Goal: Ask a question: Seek information or help from site administrators or community

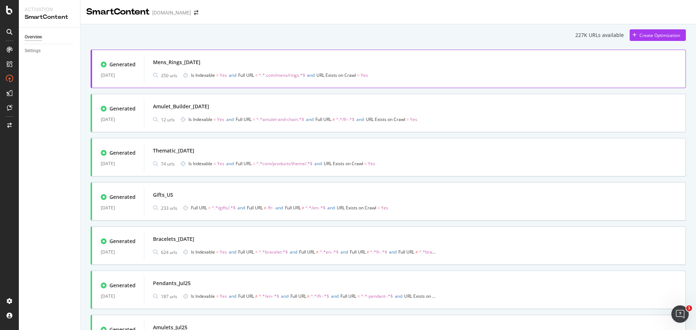
click at [282, 62] on div "Mens_Rings_[DATE]" at bounding box center [415, 62] width 524 height 10
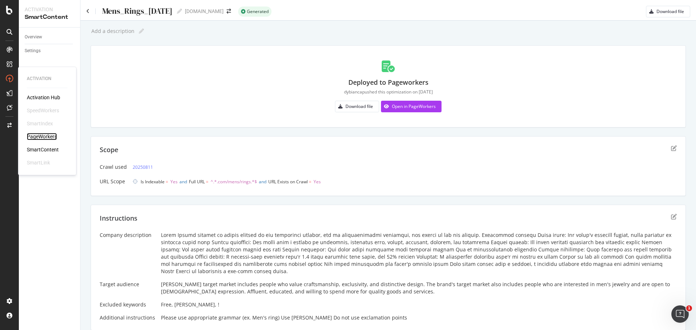
click at [54, 136] on div "PageWorkers" at bounding box center [42, 136] width 30 height 7
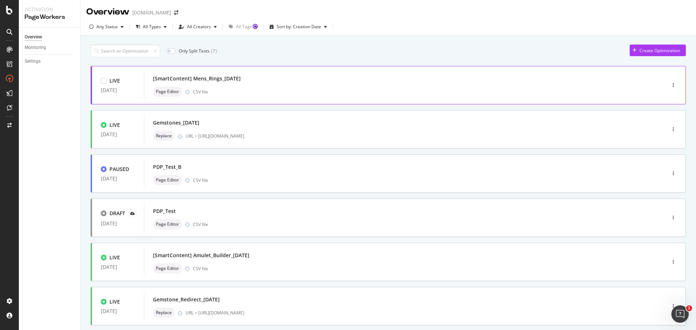
click at [417, 83] on div "[SmartContent] Mens_Rings_[DATE]" at bounding box center [394, 79] width 482 height 10
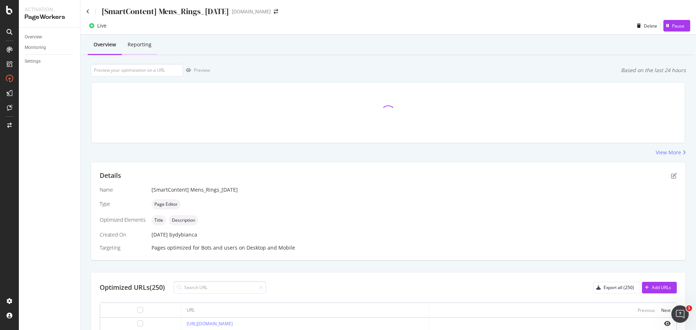
click at [140, 51] on div "Reporting" at bounding box center [140, 45] width 36 height 20
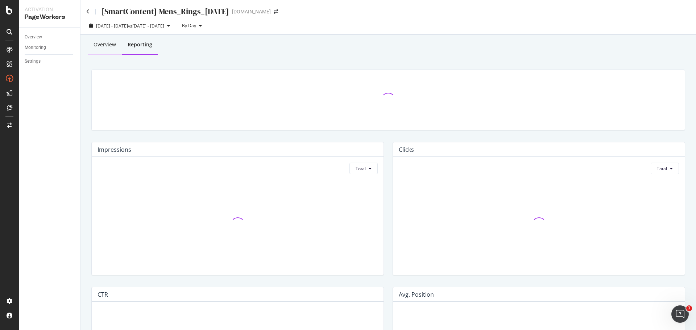
click at [107, 46] on div "Overview" at bounding box center [104, 44] width 22 height 7
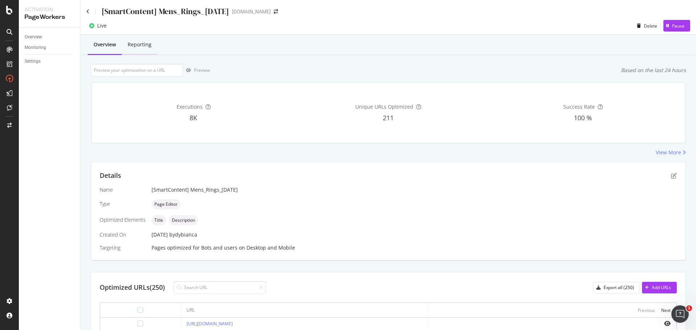
click at [132, 47] on div "Reporting" at bounding box center [140, 44] width 24 height 7
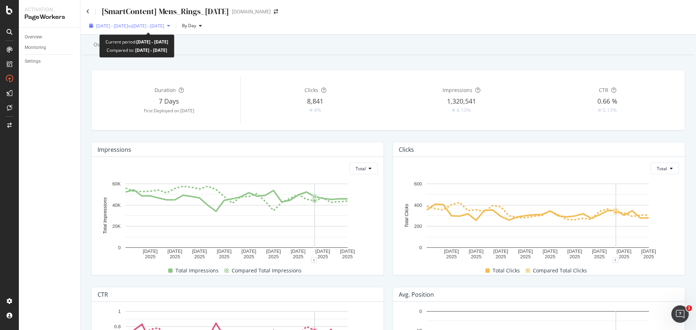
click at [154, 28] on span "vs [DATE] - [DATE]" at bounding box center [146, 26] width 36 height 6
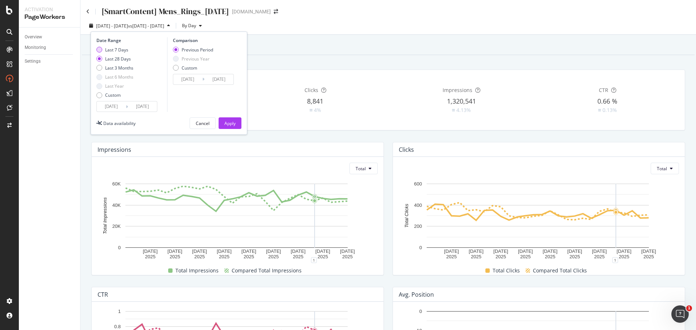
click at [100, 49] on div "Last 7 Days" at bounding box center [99, 50] width 6 height 6
type input "[DATE]"
click at [237, 123] on button "Apply" at bounding box center [229, 123] width 23 height 12
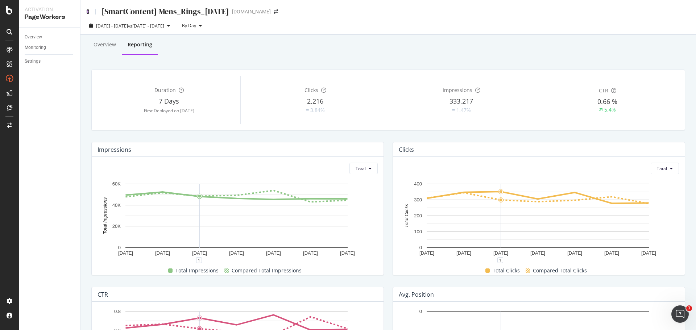
click at [86, 9] on icon at bounding box center [87, 11] width 3 height 5
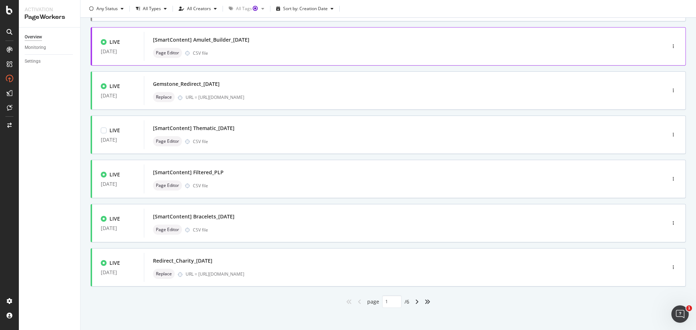
scroll to position [219, 0]
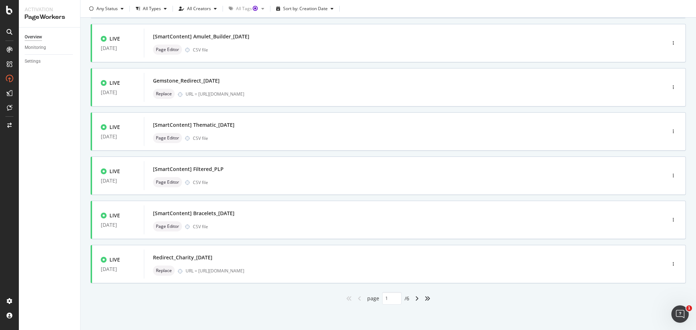
click at [412, 297] on div "angle-right" at bounding box center [416, 299] width 9 height 12
type input "2"
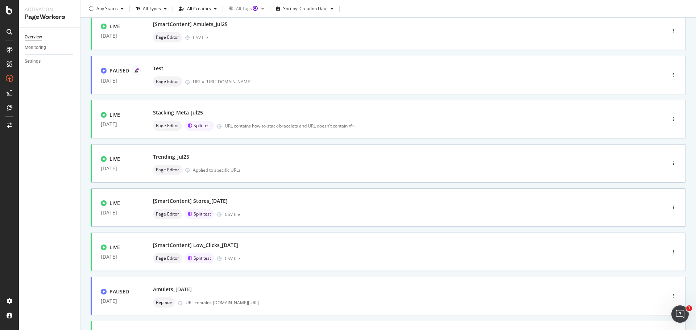
scroll to position [0, 0]
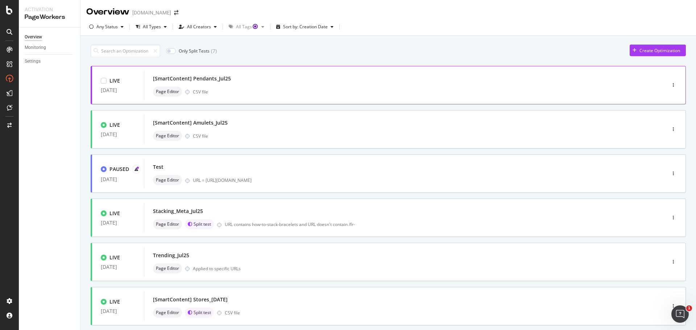
click at [260, 95] on div "Page Editor CSV file" at bounding box center [394, 92] width 482 height 10
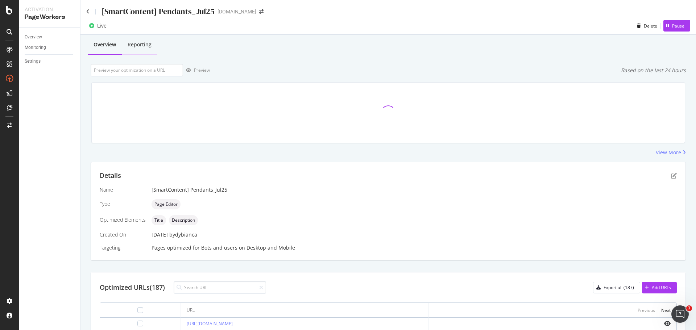
click at [139, 48] on div "Reporting" at bounding box center [140, 44] width 24 height 7
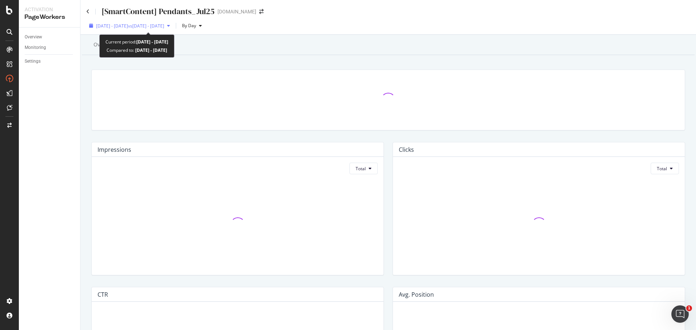
click at [163, 26] on span "vs [DATE] - [DATE]" at bounding box center [146, 26] width 36 height 6
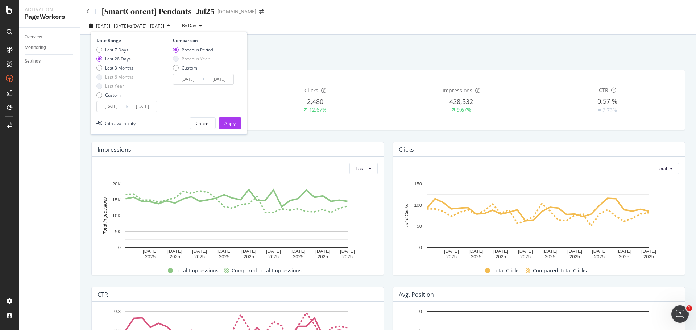
click at [497, 59] on div "Overview Reporting Duration 32 Days First Deployed on [DATE] Clicks 2,480 12.67…" at bounding box center [387, 316] width 615 height 562
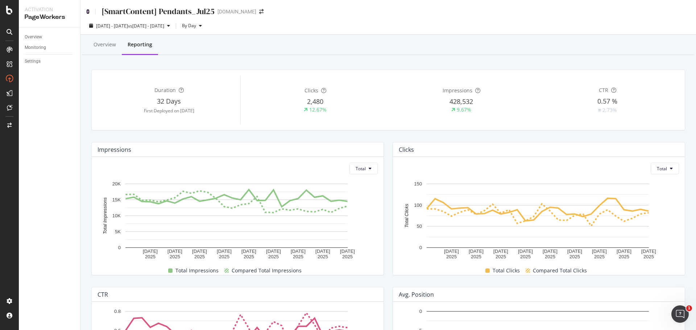
click at [87, 9] on icon at bounding box center [87, 11] width 3 height 5
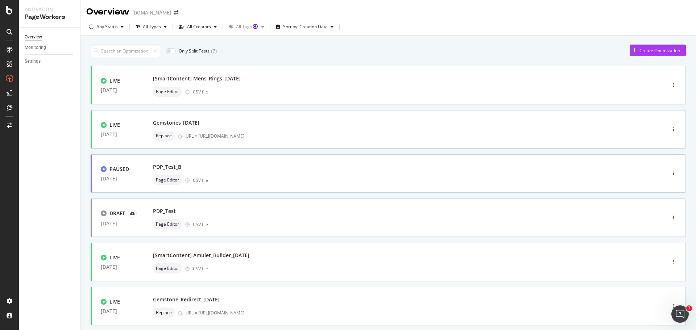
click at [385, 43] on div "Only Split Tests ( 7 ) Create Optimization LIVE [DATE] [SmartContent] Mens_Ring…" at bounding box center [388, 282] width 595 height 483
click at [11, 106] on icon at bounding box center [9, 108] width 5 height 6
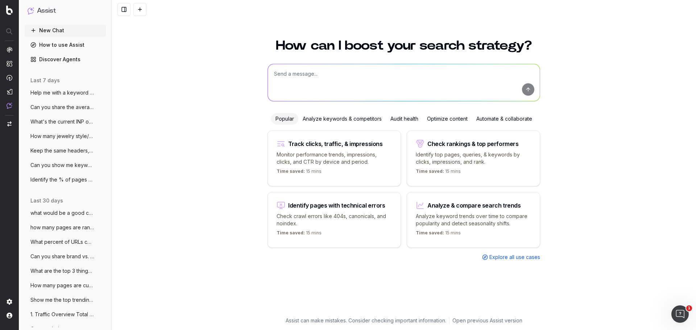
click at [71, 122] on span "What's the current INP of the site?" at bounding box center [62, 121] width 64 height 7
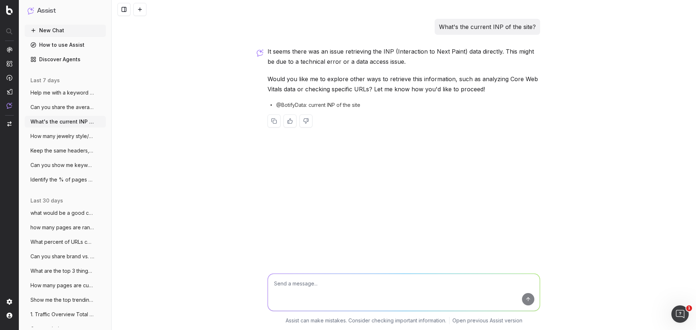
click at [65, 106] on span "Can you share the average click and CTR" at bounding box center [62, 107] width 64 height 7
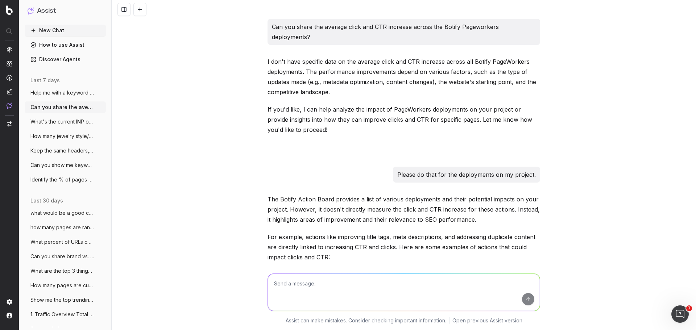
click at [64, 94] on span "Help me with a keyword strategy to rank" at bounding box center [62, 92] width 64 height 7
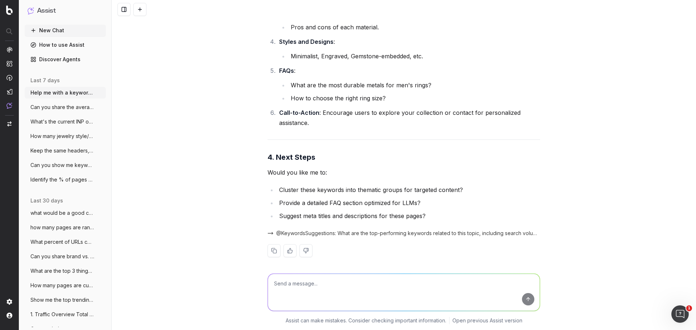
scroll to position [470, 0]
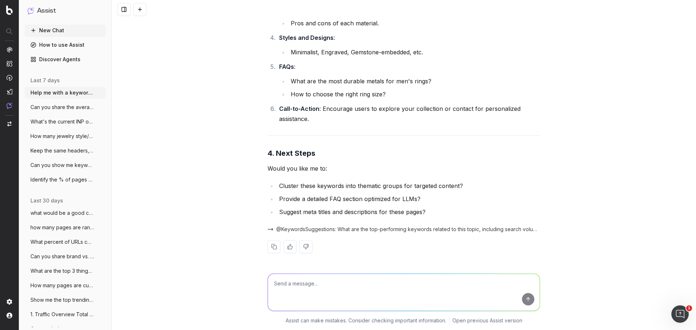
click at [39, 164] on span "Can you show me keywords that have dropp" at bounding box center [62, 165] width 64 height 7
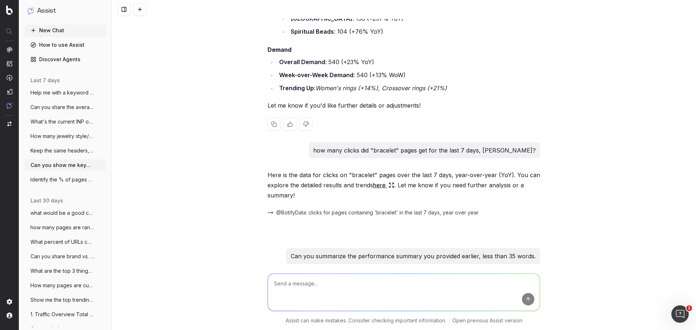
scroll to position [1983, 0]
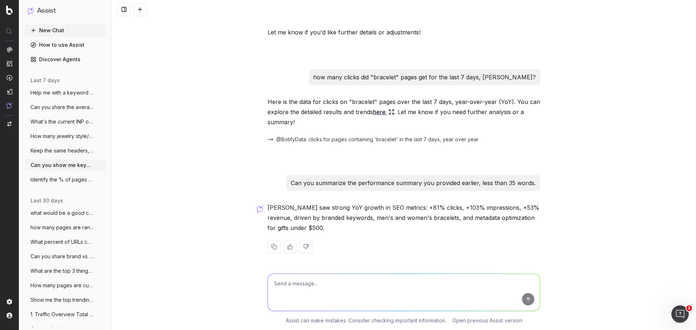
click at [439, 286] on textarea at bounding box center [404, 292] width 272 height 37
click at [456, 287] on textarea at bounding box center [404, 292] width 272 height 37
click at [380, 293] on textarea "As you have previously can you turn the following into a weekly performance sum…" at bounding box center [404, 292] width 272 height 37
paste textarea "SEO Metrics TY LY YoY Comments Total Clicks 91402 58079 57% top terms DY, DY br…"
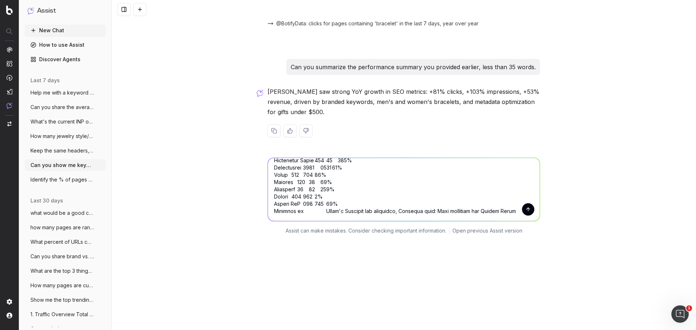
scroll to position [2096, 0]
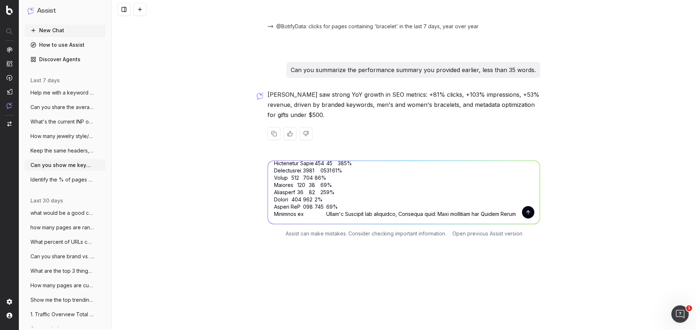
click at [271, 171] on textarea at bounding box center [404, 192] width 272 height 63
click at [282, 169] on textarea at bounding box center [404, 192] width 272 height 63
click at [285, 168] on textarea at bounding box center [404, 192] width 272 height 63
click at [292, 177] on textarea at bounding box center [404, 192] width 272 height 63
click at [297, 182] on textarea at bounding box center [404, 192] width 272 height 63
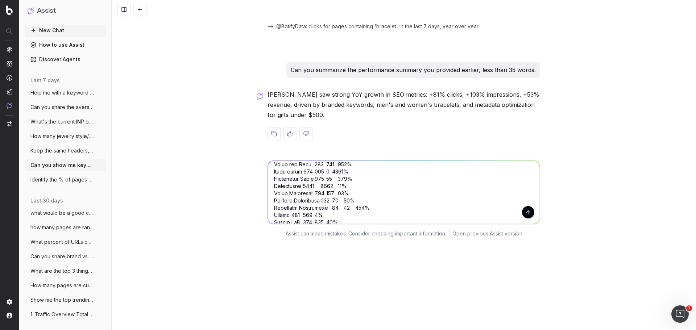
scroll to position [312, 0]
click at [272, 177] on textarea at bounding box center [404, 192] width 272 height 63
click at [271, 185] on textarea at bounding box center [404, 192] width 272 height 63
click at [270, 191] on textarea at bounding box center [404, 192] width 272 height 63
click at [271, 205] on textarea at bounding box center [404, 192] width 272 height 63
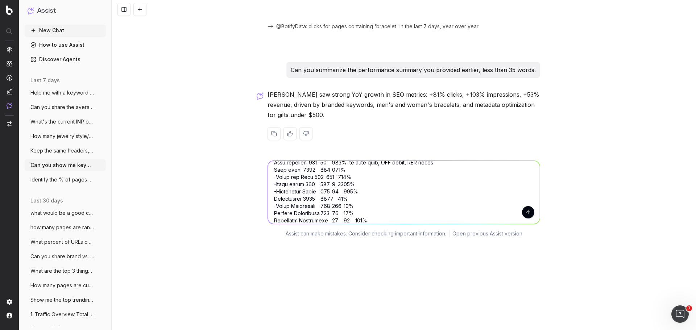
click at [270, 212] on textarea at bounding box center [404, 192] width 272 height 63
click at [270, 220] on textarea at bounding box center [404, 192] width 272 height 63
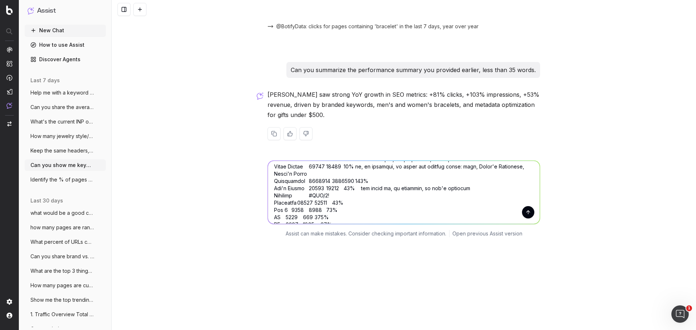
scroll to position [0, 0]
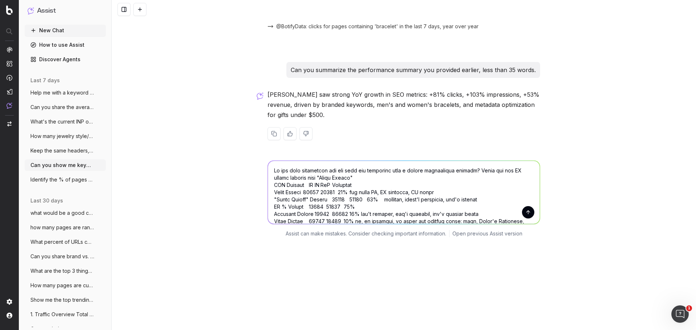
type textarea "As you have previously can you turn the following into a weekly performance sum…"
click at [523, 206] on button "submit" at bounding box center [528, 212] width 12 height 12
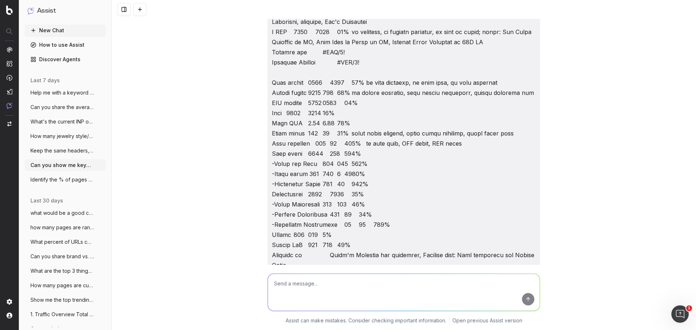
scroll to position [2637, 0]
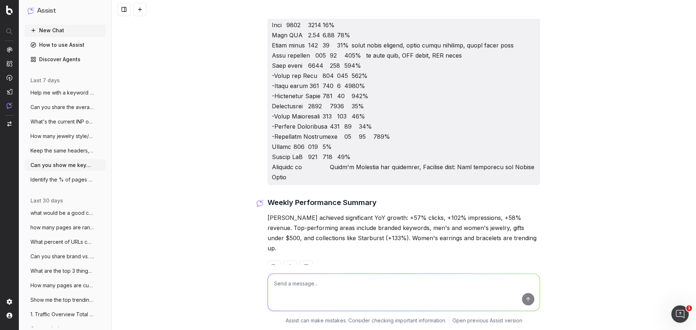
click at [353, 284] on textarea at bounding box center [404, 292] width 272 height 37
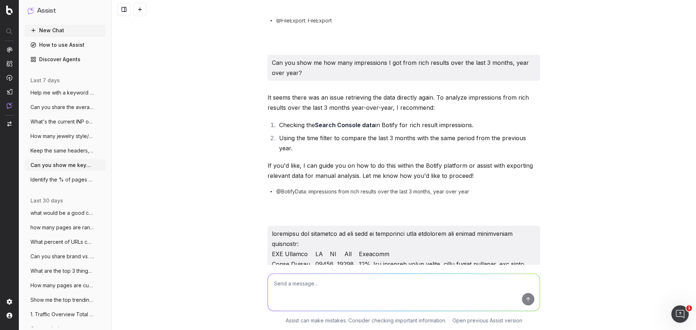
scroll to position [318, 0]
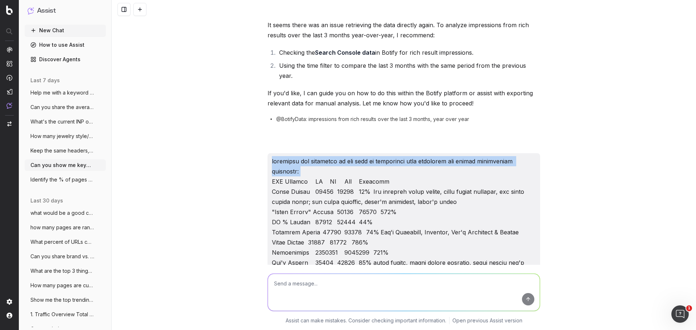
drag, startPoint x: 308, startPoint y: 160, endPoint x: 268, endPoint y: 149, distance: 41.5
copy p "summarixe the following as you have in previously used templates for weekly per…"
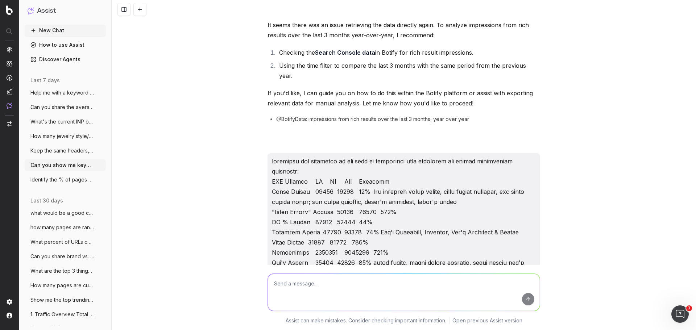
click at [311, 292] on textarea at bounding box center [404, 292] width 272 height 37
paste textarea "summarixe the following as you have in previously used templates for weekly per…"
click at [274, 285] on textarea "summarixe the following as you have in previously used templates for weekly per…" at bounding box center [404, 292] width 272 height 37
click at [275, 285] on textarea "summarixe the following as you have in previously used templates for weekly per…" at bounding box center [404, 292] width 272 height 37
click at [332, 282] on textarea "Now summarize the following as you have in previously used templates for weekly…" at bounding box center [404, 292] width 272 height 37
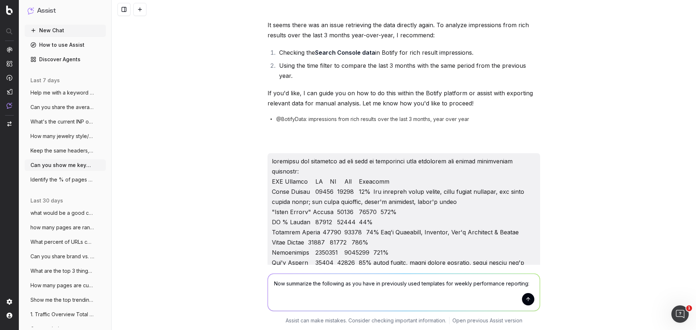
click at [332, 282] on textarea "Now summarize the following as you have in previously used templates for weekly…" at bounding box center [404, 292] width 272 height 37
click at [501, 283] on textarea "Now summarize it as you have in previously used templates for weekly performanc…" at bounding box center [404, 292] width 272 height 37
type textarea "Now summarize it as you have in previously used templates for weekly performanc…"
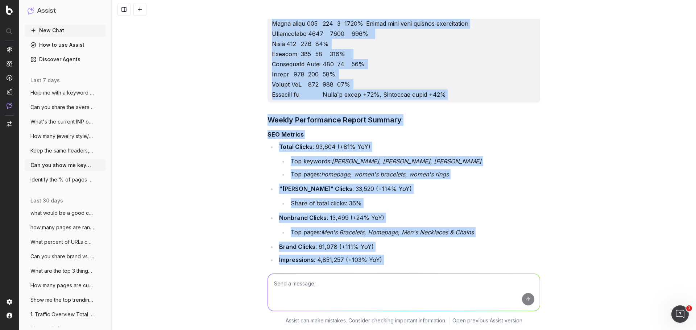
scroll to position [987, 0]
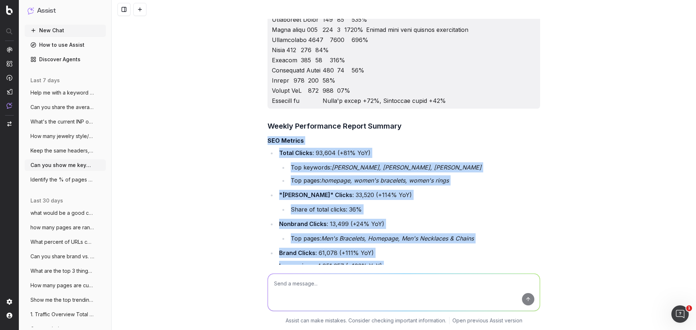
drag, startPoint x: 452, startPoint y: 195, endPoint x: 253, endPoint y: 139, distance: 207.0
click at [253, 139] on div "Can you show me keywords that have dropped in clicks more than 20% but impressi…" at bounding box center [404, 165] width 584 height 330
copy div "SEO Metrics Total Clicks : 93,604 (+81% YoY) Top keywords: david yurman, david …"
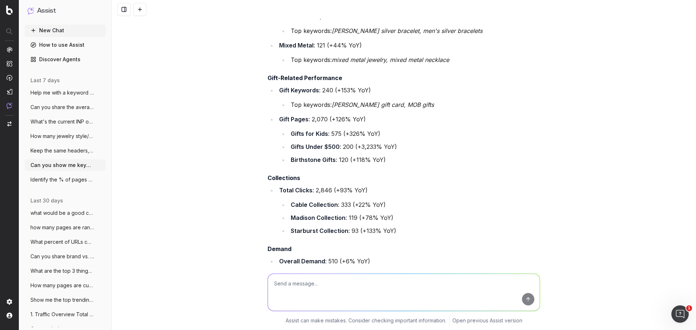
scroll to position [3612, 0]
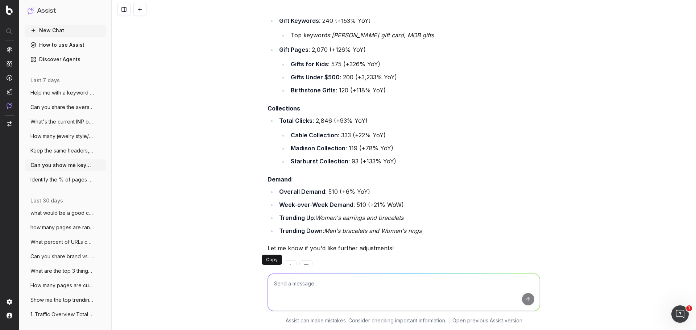
click at [274, 261] on button at bounding box center [273, 267] width 13 height 13
click at [381, 116] on li "Total Clicks : 2,846 (+93% YoY) Cable Collection : 333 (+22% YoY) Madison Colle…" at bounding box center [408, 141] width 263 height 51
click at [353, 271] on div at bounding box center [403, 291] width 278 height 52
click at [352, 271] on div at bounding box center [403, 291] width 278 height 52
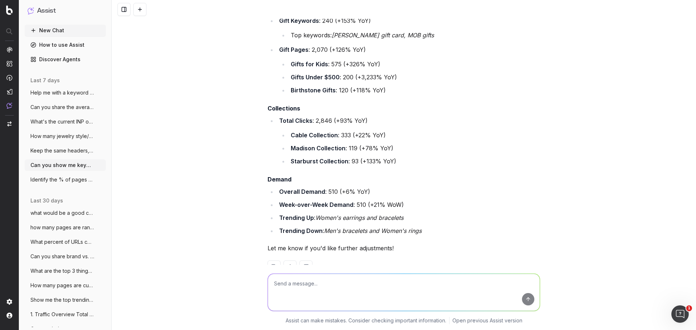
click at [342, 297] on textarea at bounding box center [404, 292] width 272 height 37
click at [427, 284] on textarea "Summarize the performance based on the data spw" at bounding box center [404, 292] width 272 height 37
click at [473, 284] on textarea "Summarize the performance based on the data shown combined with crawl data to o…" at bounding box center [404, 292] width 272 height 37
type textarea "Summarize the performance based on the data shown combined with crawl data to o…"
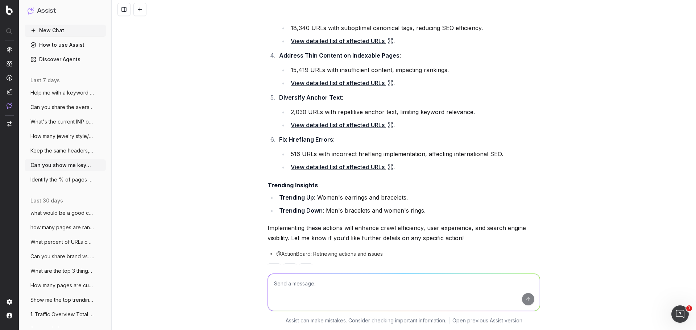
scroll to position [4138, 0]
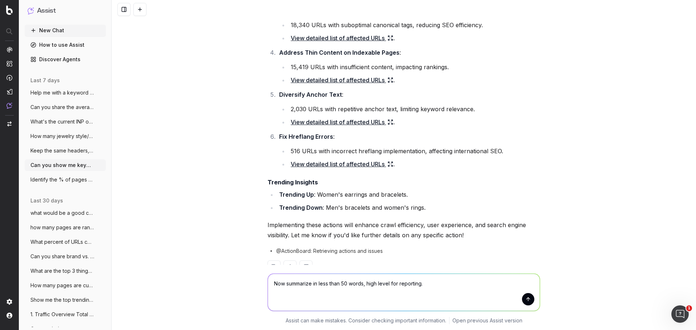
type textarea "Now summarize in less than 50 words, high level for reporting."
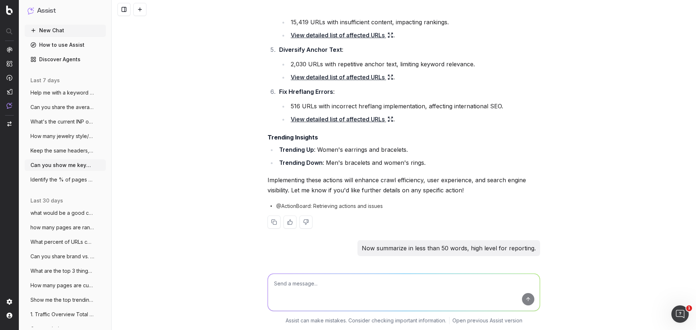
scroll to position [4238, 0]
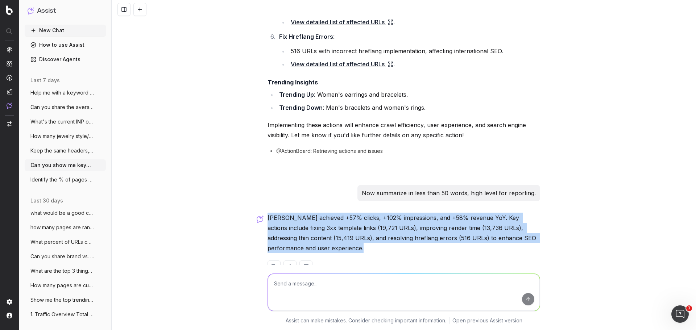
drag, startPoint x: 286, startPoint y: 212, endPoint x: 326, endPoint y: 236, distance: 46.9
click at [326, 236] on div "David Yurman achieved +57% clicks, +102% impressions, and +58% revenue YoY. Key…" at bounding box center [403, 249] width 272 height 72
copy div "David Yurman achieved +57% clicks, +102% impressions, and +58% revenue YoY. Key…"
